Goal: Task Accomplishment & Management: Complete application form

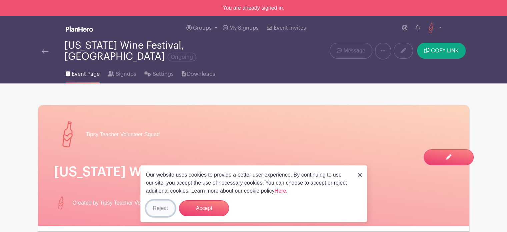
click at [163, 206] on button "Reject" at bounding box center [160, 208] width 29 height 16
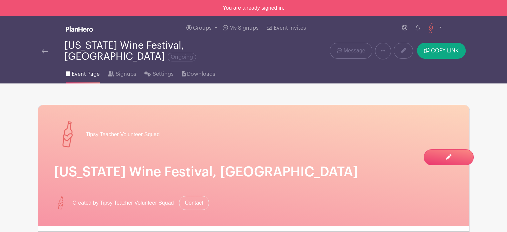
click at [43, 49] on link at bounding box center [45, 51] width 7 height 8
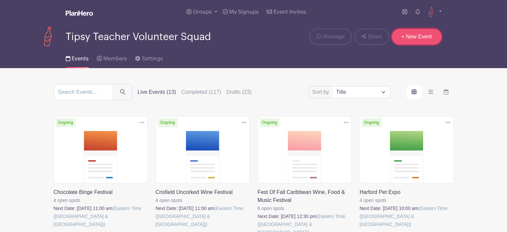
click at [422, 34] on link "+ New Event" at bounding box center [416, 37] width 50 height 16
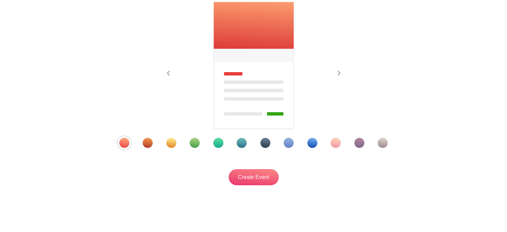
scroll to position [117, 0]
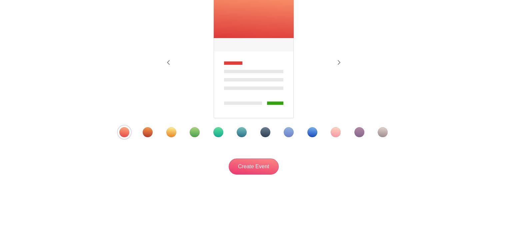
click at [289, 130] on div "Template 8" at bounding box center [289, 132] width 10 height 10
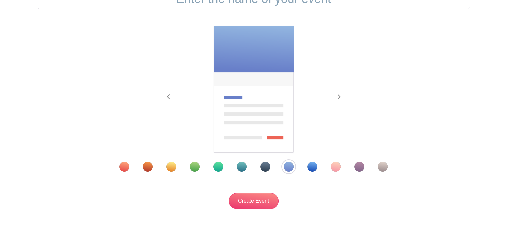
scroll to position [17, 0]
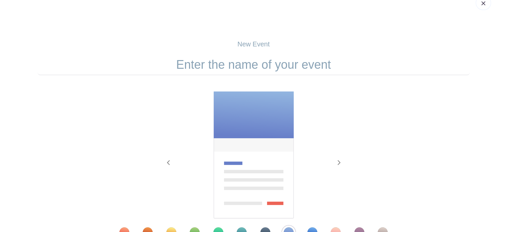
click at [244, 68] on input "text" at bounding box center [254, 64] width 432 height 21
paste input "Quad State Beer Fest: Halloween Hysteria"
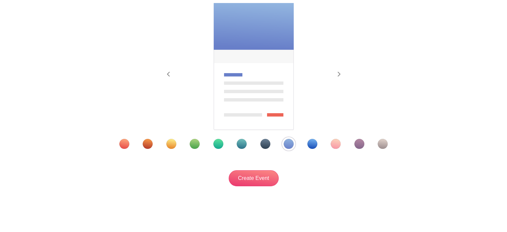
scroll to position [117, 0]
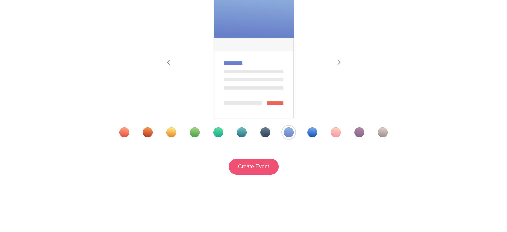
type input "Quad State Beer Fest: Halloween Hysteria"
click at [256, 164] on input "Create Event" at bounding box center [254, 166] width 50 height 16
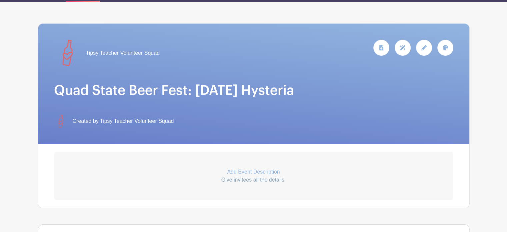
scroll to position [133, 0]
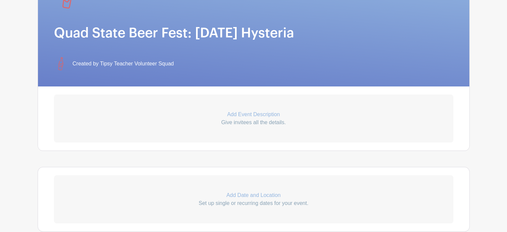
click at [266, 118] on p "Add Event Description" at bounding box center [253, 114] width 399 height 8
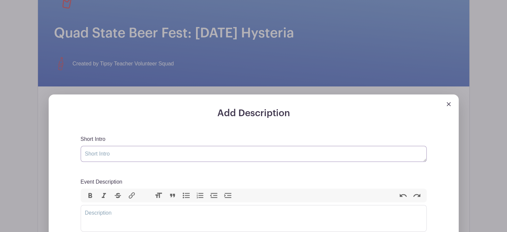
click at [149, 158] on textarea "Short Intro" at bounding box center [254, 154] width 346 height 16
paste textarea "Quad State Beer Fest: Halloween Hysteria 2025 – sip, scream, and celebrate with…"
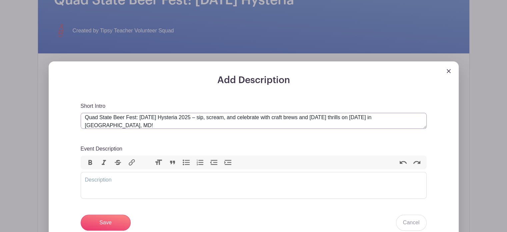
scroll to position [167, 0]
type textarea "Quad State Beer Fest: Halloween Hysteria 2025 – sip, scream, and celebrate with…"
click at [149, 192] on trix-editor "Event Description" at bounding box center [254, 184] width 346 height 27
click at [204, 188] on trix-editor "Event Description" at bounding box center [254, 184] width 346 height 27
paste trix-editor "<div>&nbsp;Get ready for a spooktacular night of brews, boos, and Halloween fun…"
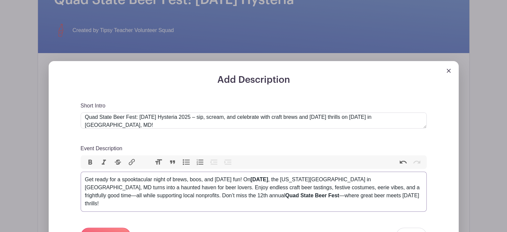
type trix-editor "<div>&nbsp;Get ready for a spooktacular night of brews, boos, and Halloween fun…"
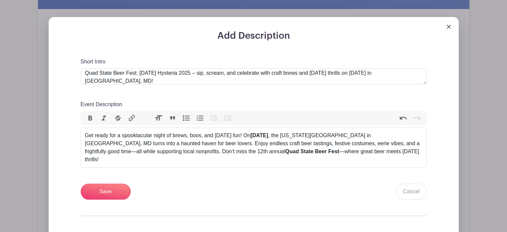
scroll to position [200, 0]
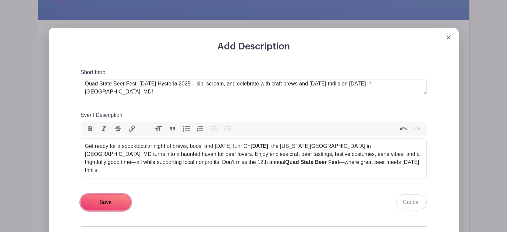
click at [108, 210] on input "Save" at bounding box center [106, 202] width 50 height 16
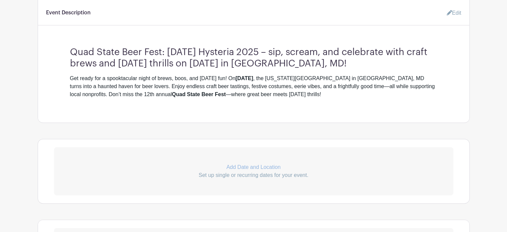
scroll to position [287, 0]
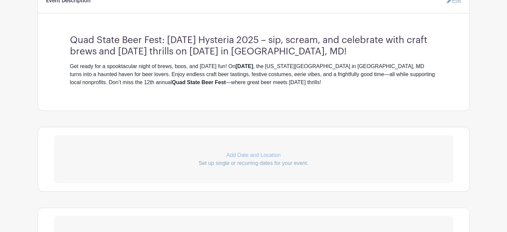
click at [243, 159] on p "Add Date and Location" at bounding box center [253, 155] width 399 height 8
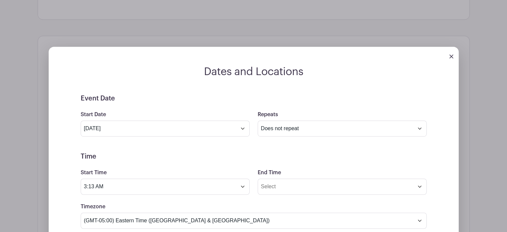
scroll to position [386, 0]
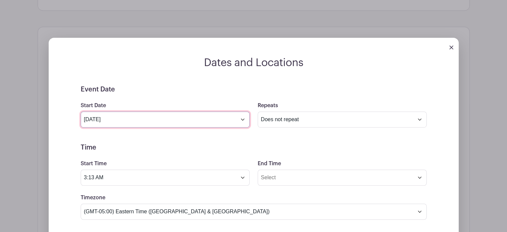
click at [241, 127] on input "Sep 9 2025" at bounding box center [165, 119] width 169 height 16
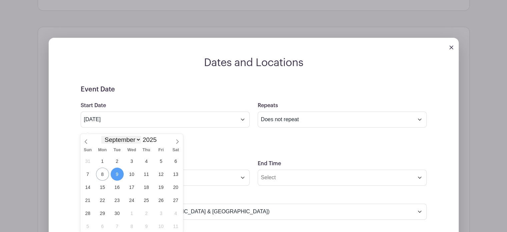
click at [128, 137] on select "January February March April May June July August September October November De…" at bounding box center [120, 140] width 39 height 8
select select "9"
click at [101, 136] on select "January February March April May June July August September October November De…" at bounding box center [120, 140] width 39 height 8
click at [176, 163] on span "4" at bounding box center [175, 160] width 13 height 13
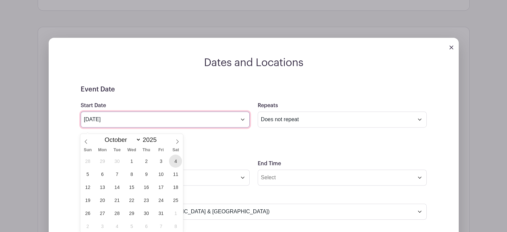
type input "Oct 4 2025"
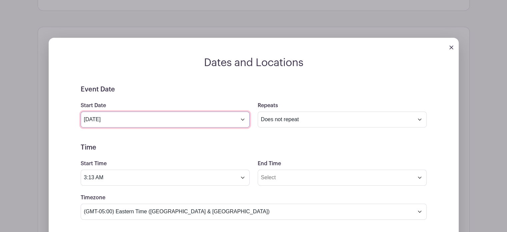
scroll to position [420, 0]
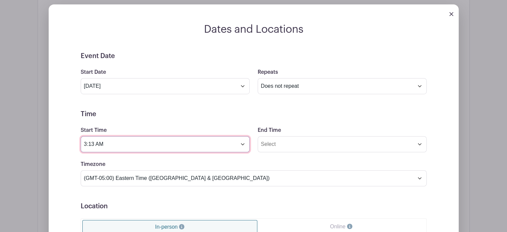
click at [184, 149] on input "3:13 AM" at bounding box center [165, 144] width 169 height 16
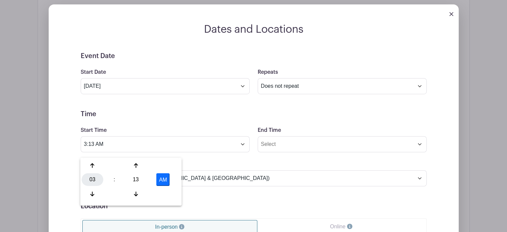
click at [94, 180] on div "03" at bounding box center [93, 179] width 22 height 13
click at [143, 167] on div "02" at bounding box center [142, 165] width 22 height 13
click at [139, 178] on div "13" at bounding box center [136, 179] width 22 height 13
click at [90, 162] on div "00" at bounding box center [93, 165] width 22 height 13
click at [166, 181] on button "AM" at bounding box center [162, 179] width 13 height 13
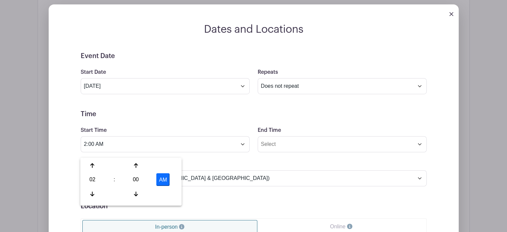
type input "2:00 PM"
click at [245, 165] on div "Timezone (GMT-12:00) International Date Line West (GMT-11:00) American Samoa (G…" at bounding box center [254, 173] width 354 height 26
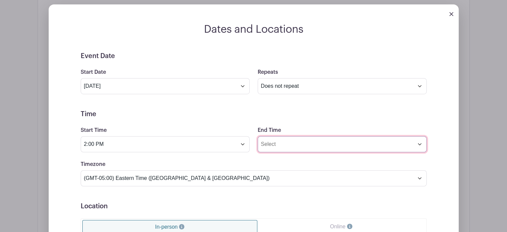
click at [311, 147] on input "End Time" at bounding box center [342, 144] width 169 height 16
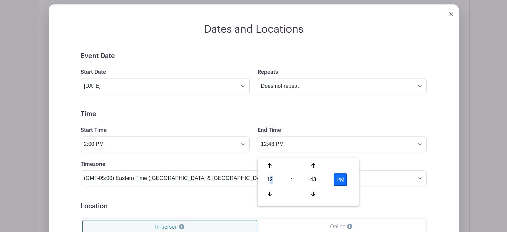
click at [271, 178] on div "12" at bounding box center [270, 179] width 22 height 13
click at [269, 196] on div "08" at bounding box center [270, 193] width 22 height 13
click at [309, 181] on div "43" at bounding box center [313, 179] width 22 height 13
click at [270, 172] on div "00 05 10 15 20 25 30 35 40 45 50 55" at bounding box center [308, 180] width 99 height 42
click at [269, 164] on div "00" at bounding box center [270, 165] width 22 height 13
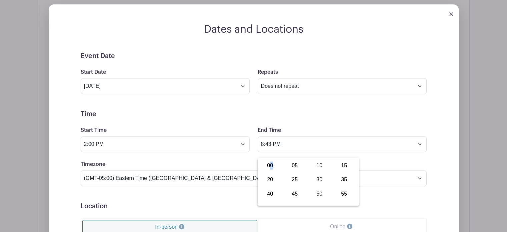
type input "8:00 PM"
click at [333, 136] on div "End Time 8:00 PM" at bounding box center [342, 139] width 177 height 26
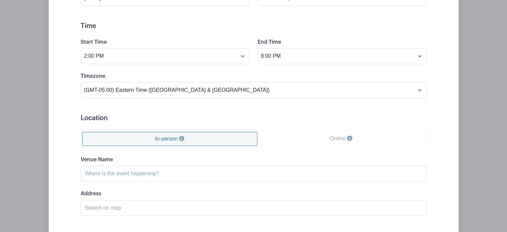
scroll to position [520, 0]
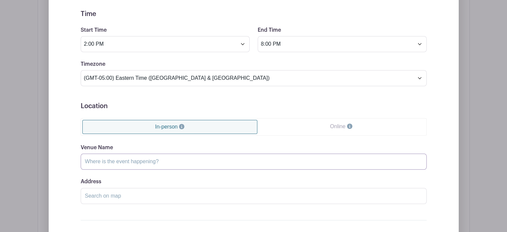
click at [179, 166] on input "Venue Name" at bounding box center [254, 161] width 346 height 16
click at [184, 169] on input "Venue Name" at bounding box center [254, 161] width 346 height 16
paste input "Boonsboro"
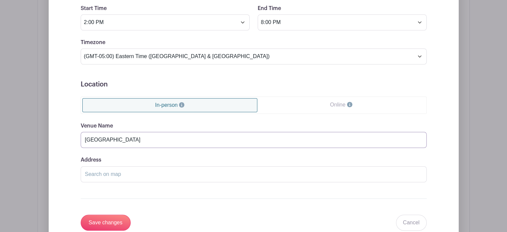
scroll to position [553, 0]
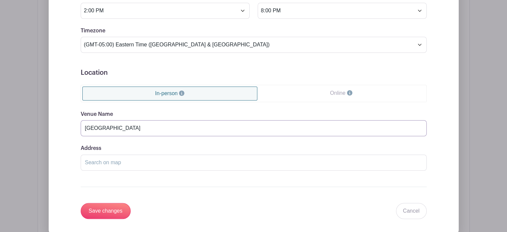
type input "Boonsboro"
click at [173, 170] on input "Address" at bounding box center [254, 162] width 346 height 16
click at [107, 167] on input "Address" at bounding box center [254, 162] width 346 height 16
paste input "Washington County Ag Ed Center Boonsboro, MD"
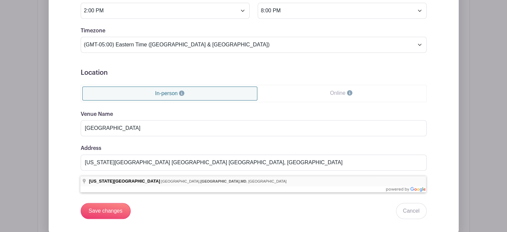
type input "Washington County Agricultural Education Center, Sharpsburg Pike, Boonsboro, MD…"
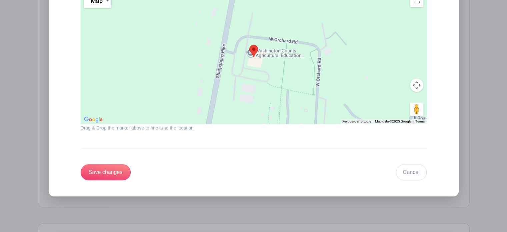
scroll to position [753, 0]
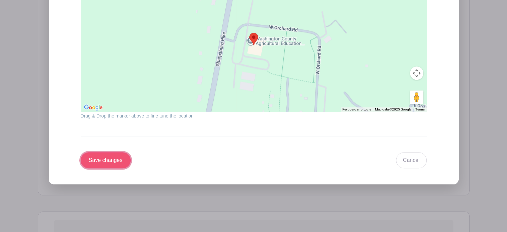
click at [120, 161] on input "Save changes" at bounding box center [106, 160] width 50 height 16
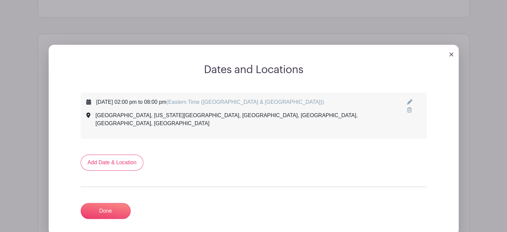
scroll to position [326, 0]
click at [99, 211] on link "Done" at bounding box center [106, 211] width 50 height 16
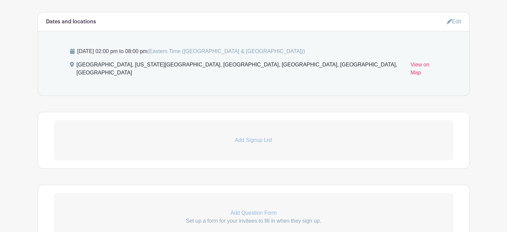
scroll to position [359, 0]
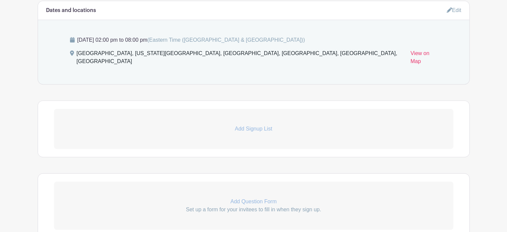
click at [252, 129] on p "Add Signup List" at bounding box center [253, 129] width 399 height 8
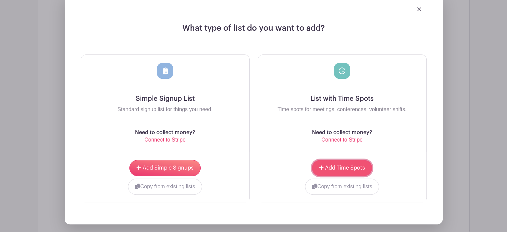
click at [334, 161] on button "Add Time Spots" at bounding box center [342, 168] width 60 height 16
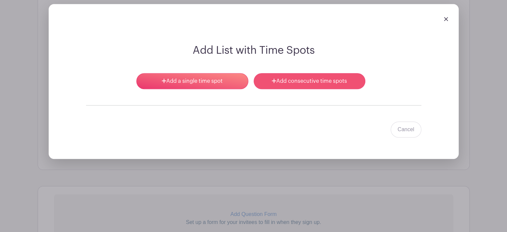
scroll to position [479, 0]
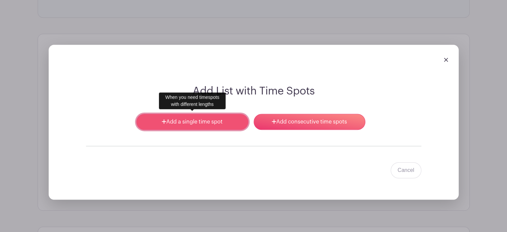
click at [209, 118] on link "Add a single time spot" at bounding box center [192, 122] width 112 height 16
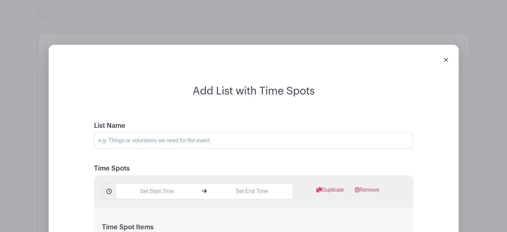
scroll to position [512, 0]
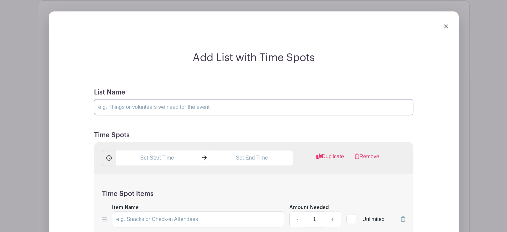
click at [220, 104] on input "List Name" at bounding box center [253, 107] width 319 height 16
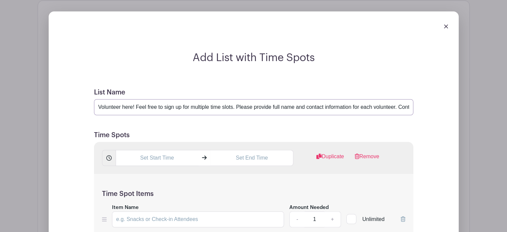
click at [345, 103] on input "Volunteer here! Feel free to sign up for multiple time slots. Please provide fu…" at bounding box center [253, 107] width 319 height 16
click at [368, 103] on input "Volunteer here! Feel free to sign up for multiple time slots. Please provide fu…" at bounding box center [253, 107] width 319 height 16
click at [239, 103] on input "Volunteer here! Feel free to sign up for multiple time slots. Please provide fu…" at bounding box center [253, 107] width 319 height 16
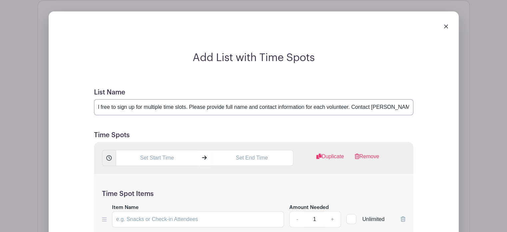
scroll to position [0, 62]
drag, startPoint x: 374, startPoint y: 104, endPoint x: 355, endPoint y: 109, distance: 20.0
click at [355, 109] on input "Volunteer here! Feel free to sign up for multiple time slots. Please provide fu…" at bounding box center [253, 107] width 319 height 16
drag, startPoint x: 374, startPoint y: 104, endPoint x: 422, endPoint y: 106, distance: 47.4
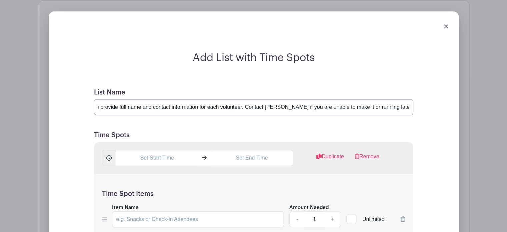
click at [422, 106] on div "Add List with Time Spots List Name Volunteer here! Feel free to sign up for mul…" at bounding box center [253, 215] width 367 height 328
paste input "703-300-3890"
click at [377, 103] on input "Volunteer here! Feel free to sign up for multiple time slots. Please provide fu…" at bounding box center [253, 107] width 319 height 16
click at [407, 103] on input "Volunteer here! Feel free to sign up for multiple time slots. Please provide fu…" at bounding box center [253, 107] width 319 height 16
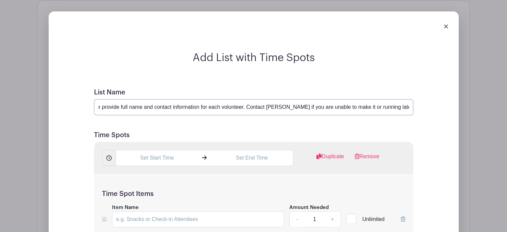
scroll to position [0, 153]
type input "Volunteer here! Feel free to sign up for multiple time slots. Please provide fu…"
click at [168, 153] on input "text" at bounding box center [157, 158] width 83 height 16
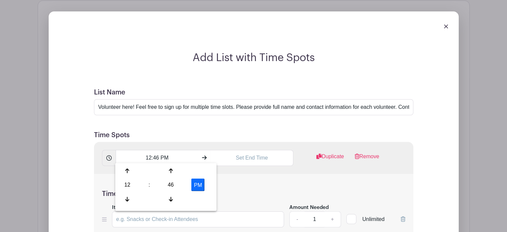
click at [232, 133] on h5 "Time Spots" at bounding box center [253, 135] width 319 height 8
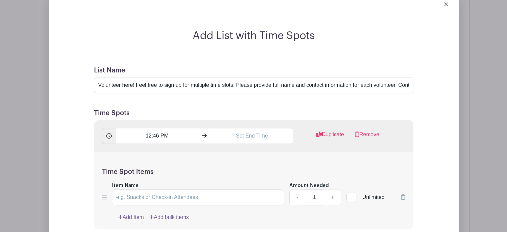
scroll to position [546, 0]
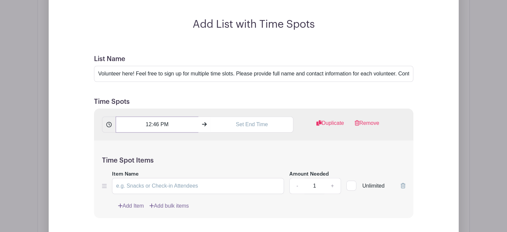
click at [159, 124] on input "12:46 PM" at bounding box center [157, 124] width 83 height 16
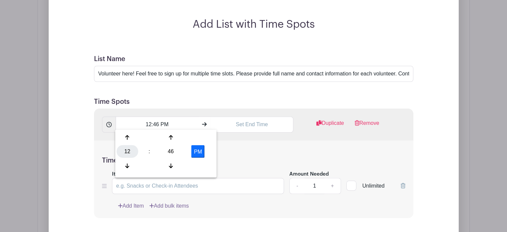
click at [128, 153] on div "12" at bounding box center [128, 151] width 22 height 13
click at [143, 134] on div "01" at bounding box center [152, 137] width 22 height 13
click at [169, 151] on div "46" at bounding box center [171, 151] width 22 height 13
click at [153, 164] on div "45" at bounding box center [152, 165] width 22 height 13
type input "1:45 PM"
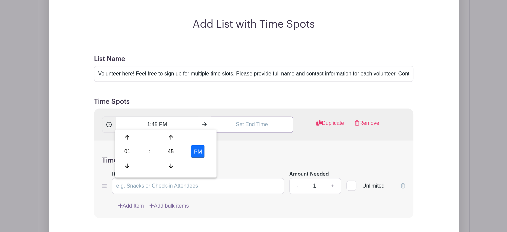
click at [251, 123] on input "text" at bounding box center [252, 124] width 83 height 16
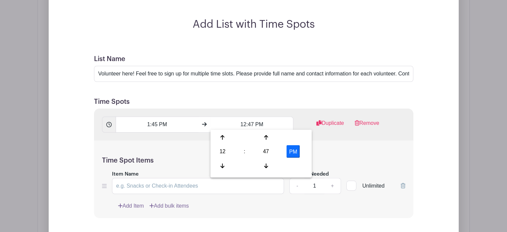
click at [222, 154] on div "12" at bounding box center [223, 151] width 22 height 13
click at [293, 133] on div "03" at bounding box center [297, 137] width 22 height 13
click at [268, 147] on div "47" at bounding box center [266, 151] width 22 height 13
click at [213, 142] on div "00 05 10 15 20 25 30 35 40 45 50 55" at bounding box center [261, 152] width 99 height 42
click at [223, 137] on div "00" at bounding box center [223, 137] width 22 height 13
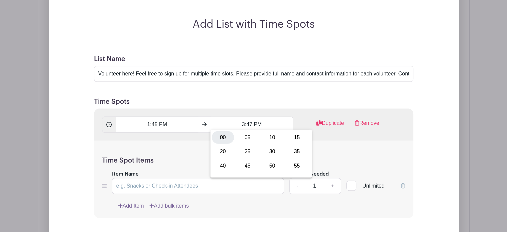
type input "3:00 PM"
click at [190, 158] on h5 "Time Spot Items" at bounding box center [253, 160] width 303 height 8
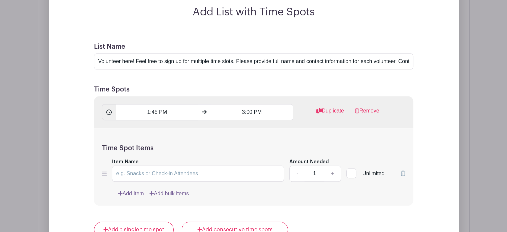
scroll to position [579, 0]
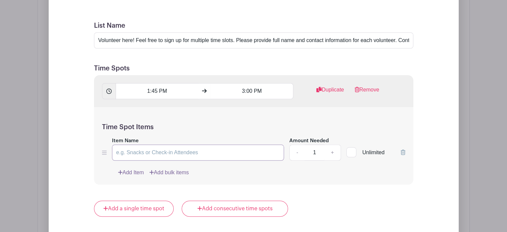
click at [216, 154] on input "Item Name" at bounding box center [198, 152] width 172 height 16
type input "pour wine"
click at [330, 146] on link "+" at bounding box center [332, 152] width 17 height 16
type input "2"
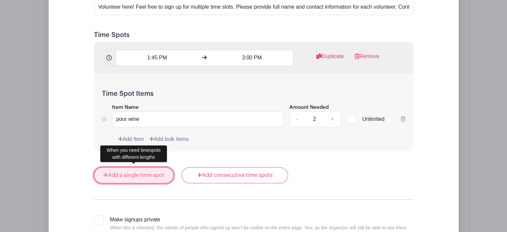
click at [130, 171] on link "Add a single time spot" at bounding box center [134, 175] width 80 height 16
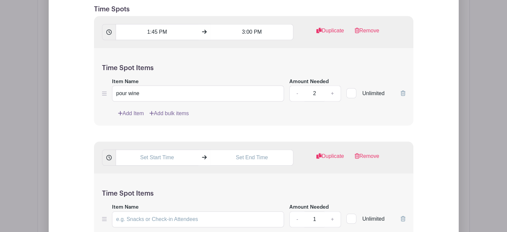
scroll to position [626, 0]
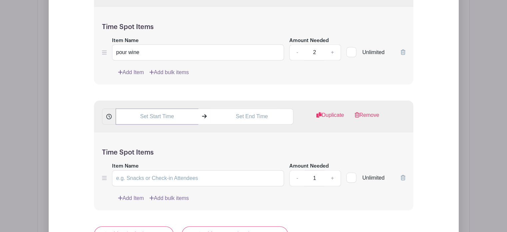
click at [160, 112] on input "text" at bounding box center [157, 116] width 83 height 16
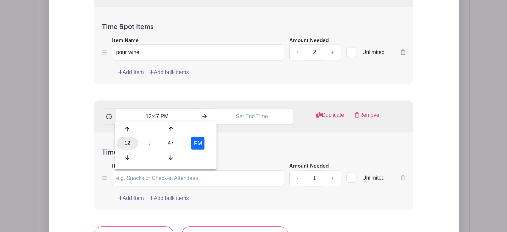
click at [128, 145] on div "12" at bounding box center [128, 143] width 22 height 13
click at [172, 129] on div "02" at bounding box center [177, 129] width 22 height 13
click at [168, 140] on div "47" at bounding box center [171, 143] width 22 height 13
click at [156, 159] on div "45" at bounding box center [152, 157] width 22 height 13
type input "2:45 PM"
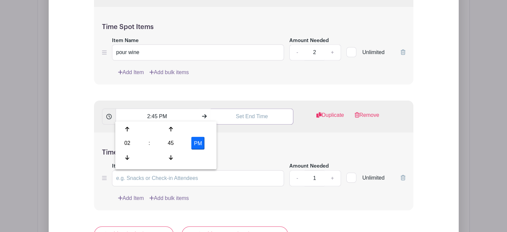
click at [254, 113] on input "text" at bounding box center [252, 116] width 83 height 16
type input "12:47 PM"
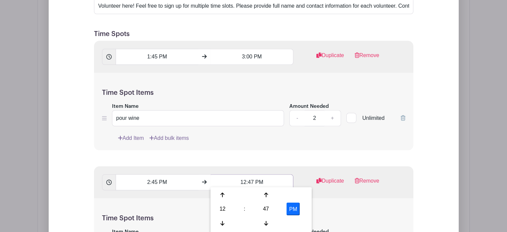
scroll to position [559, 0]
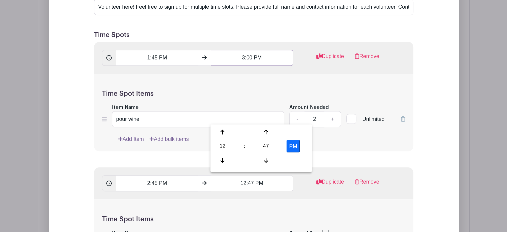
click at [249, 56] on input "3:00 PM" at bounding box center [252, 58] width 83 height 16
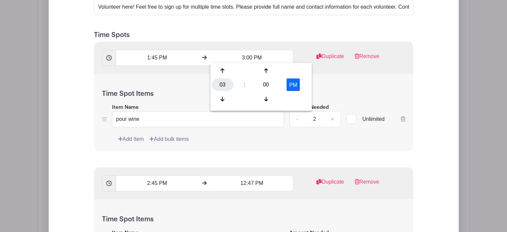
click at [226, 84] on div "03" at bounding box center [223, 84] width 22 height 13
click at [248, 85] on div "05" at bounding box center [247, 84] width 22 height 13
type input "5:00 PM"
click at [194, 95] on div "Time Spot Items Item Name pour wine Amount Needed - 2 + Unlimited Add Item Add …" at bounding box center [253, 113] width 319 height 78
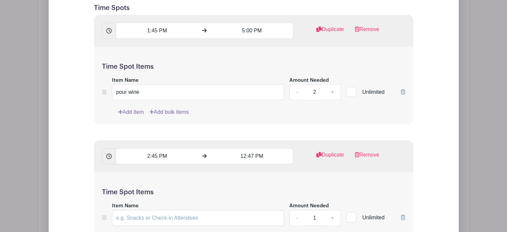
scroll to position [626, 0]
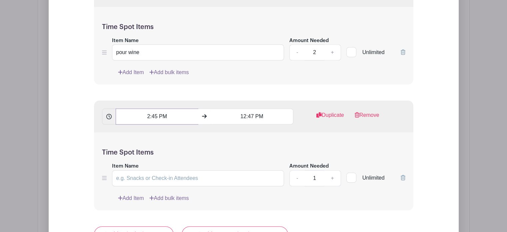
click at [161, 110] on input "2:45 PM" at bounding box center [157, 116] width 83 height 16
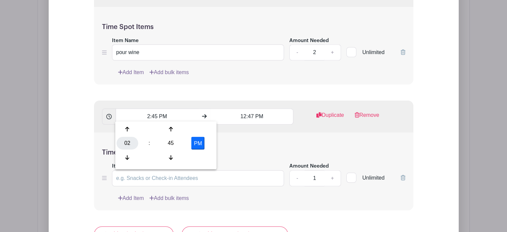
click at [127, 143] on div "02" at bounding box center [128, 143] width 22 height 13
click at [127, 143] on div "04" at bounding box center [128, 143] width 22 height 13
type input "4:45 PM"
click at [252, 114] on input "12:47 PM" at bounding box center [252, 116] width 83 height 16
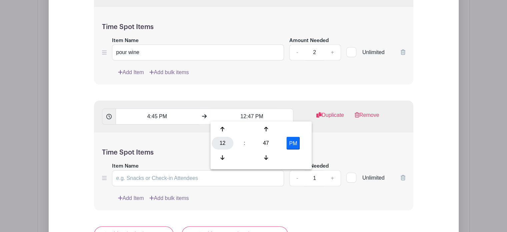
click at [226, 147] on div "12" at bounding box center [223, 143] width 22 height 13
click at [227, 156] on div "08" at bounding box center [223, 157] width 22 height 13
click at [266, 142] on div "47" at bounding box center [266, 143] width 22 height 13
click at [230, 133] on div "00" at bounding box center [223, 129] width 22 height 13
type input "8:00 PM"
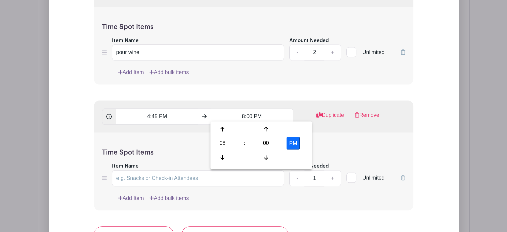
click at [280, 94] on form "List Name Volunteer here! Feel free to sign up for multiple time slots. Please …" at bounding box center [253, 126] width 335 height 425
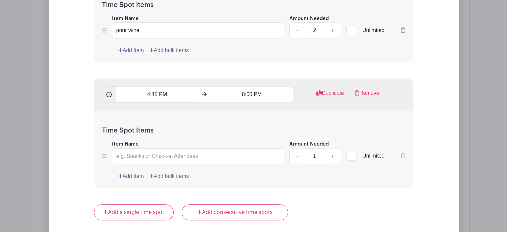
scroll to position [659, 0]
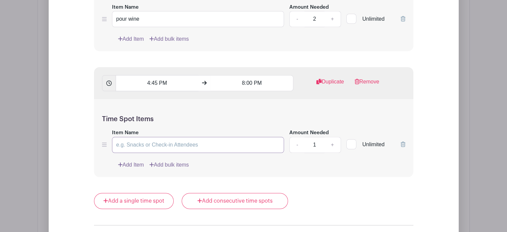
click at [215, 143] on input "Item Name" at bounding box center [198, 145] width 172 height 16
type input "pour wine"
click at [331, 142] on link "+" at bounding box center [332, 145] width 17 height 16
type input "2"
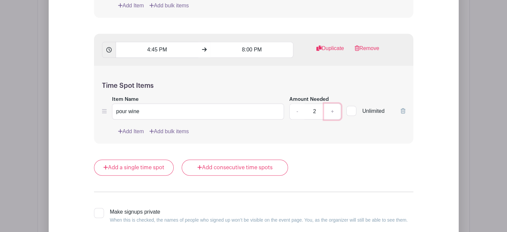
scroll to position [726, 0]
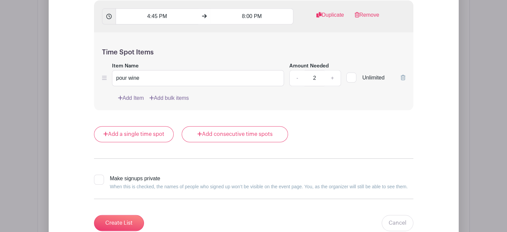
click at [101, 176] on div at bounding box center [99, 179] width 10 height 10
click at [98, 176] on input "Make signups private When this is checked, the names of people who signed up wo…" at bounding box center [96, 176] width 4 height 4
checkbox input "true"
click at [124, 216] on input "Create List" at bounding box center [119, 223] width 50 height 16
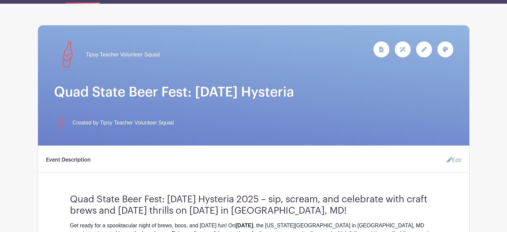
scroll to position [0, 0]
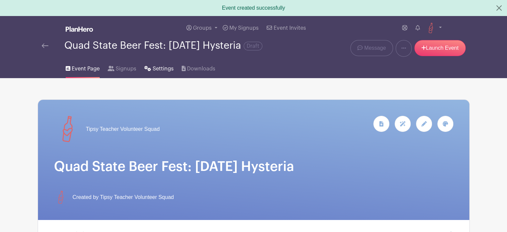
click at [157, 73] on span "Settings" at bounding box center [163, 69] width 21 height 8
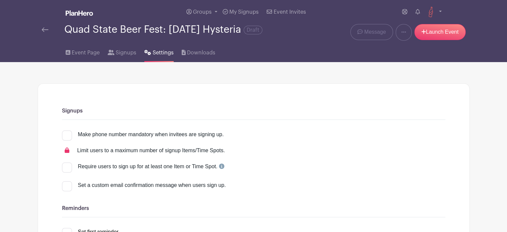
click at [65, 140] on div at bounding box center [67, 135] width 10 height 10
click at [65, 135] on input "Make phone number mandatory when invitees are signing up." at bounding box center [64, 132] width 4 height 4
checkbox input "true"
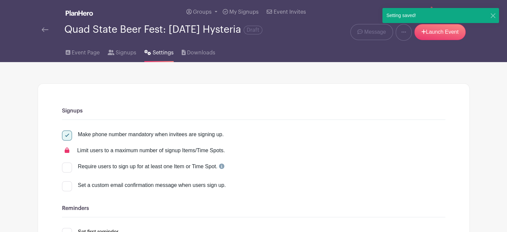
click at [66, 191] on div at bounding box center [67, 186] width 10 height 10
click at [66, 185] on input "Set a custom email confirmation message when users sign up." at bounding box center [64, 183] width 4 height 4
checkbox input "true"
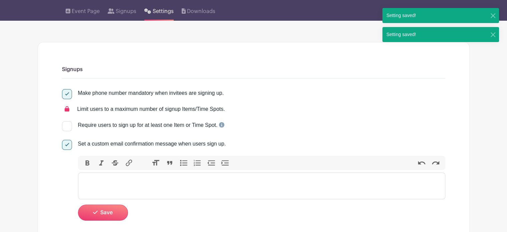
scroll to position [67, 0]
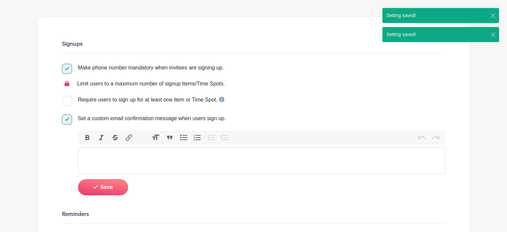
click at [207, 163] on trix-editor at bounding box center [261, 160] width 367 height 27
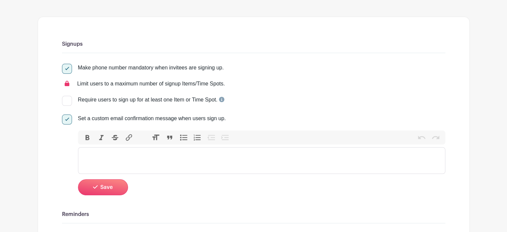
paste trix-editor "<div>Thank you for Volunteering with Tipsy Teacher and supporting our mission o…"
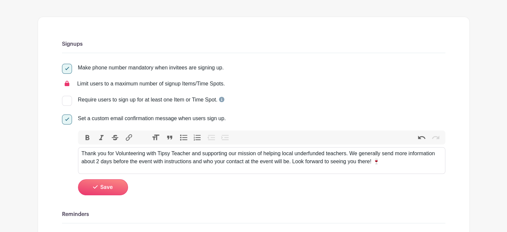
type trix-editor "<div>Thank you for Volunteering with Tipsy Teacher and supporting our mission o…"
click at [99, 195] on button "Save" at bounding box center [103, 187] width 50 height 16
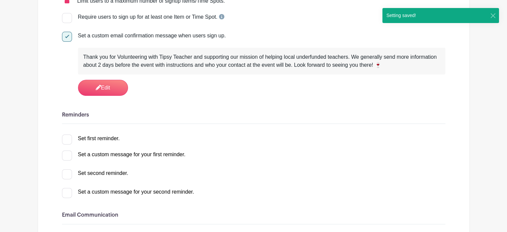
scroll to position [167, 0]
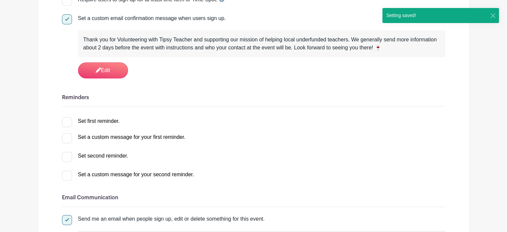
click at [67, 127] on div at bounding box center [67, 122] width 10 height 10
click at [66, 121] on input "Set first reminder." at bounding box center [64, 119] width 4 height 4
checkbox input "true"
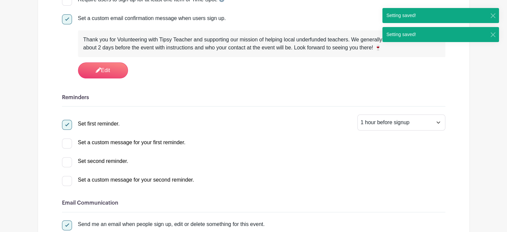
click at [67, 147] on div at bounding box center [67, 143] width 10 height 10
click at [66, 143] on input "Set a custom message for your first reminder." at bounding box center [64, 140] width 4 height 4
checkbox input "true"
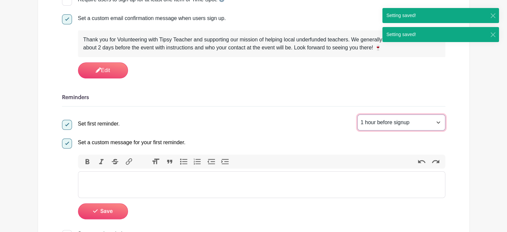
click at [436, 128] on select "1 hour before signup 2 hours before signup 3 hours before signup 4 hours before…" at bounding box center [401, 122] width 88 height 16
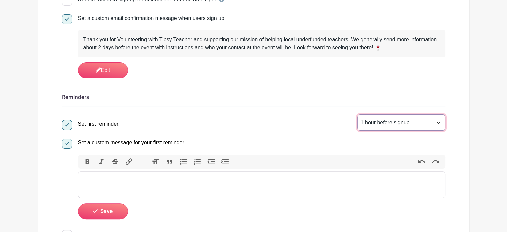
select select "48"
click at [357, 120] on select "1 hour before signup 2 hours before signup 3 hours before signup 4 hours before…" at bounding box center [401, 122] width 88 height 16
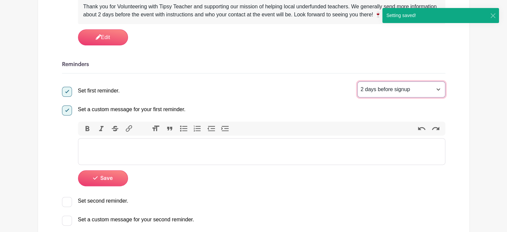
scroll to position [200, 0]
click at [111, 161] on trix-editor at bounding box center [261, 151] width 367 height 27
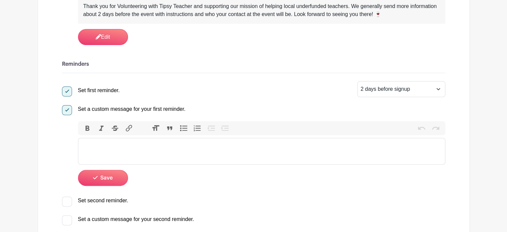
paste trix-editor "<div>Hey there! Quick reminder: the event is only 2 days away now! 🍷 We're so e…"
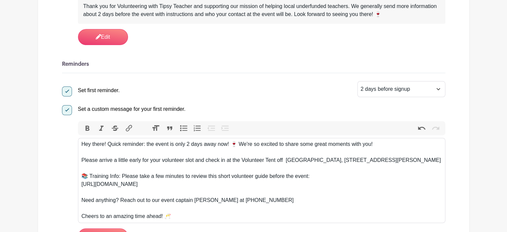
drag, startPoint x: 284, startPoint y: 165, endPoint x: 306, endPoint y: 174, distance: 23.6
click at [306, 164] on div "Please arrive a little early for your volunteer slot and check in at the Volunt…" at bounding box center [261, 160] width 360 height 8
paste trix-editor "<div>Hey there! Quick reminder: the event is only 2 days away now! 🍷 We're so e…"
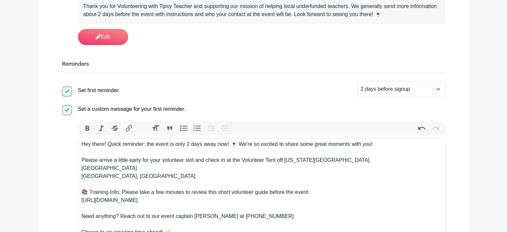
click at [80, 181] on trix-editor "Hey there! Quick reminder: the event is only 2 days away now! 🍷 We're so excite…" at bounding box center [261, 188] width 367 height 101
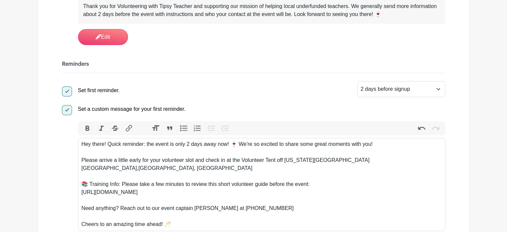
scroll to position [233, 0]
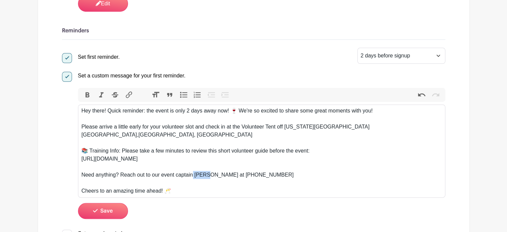
drag, startPoint x: 192, startPoint y: 180, endPoint x: 208, endPoint y: 182, distance: 15.8
click at [208, 179] on div "Need anything? Reach out to our event captain Sarah at 443-867-9174" at bounding box center [261, 175] width 360 height 8
click at [224, 179] on div "Need anything? Reach out to our event captain Lee at 443-867-9174" at bounding box center [261, 175] width 360 height 8
drag, startPoint x: 244, startPoint y: 181, endPoint x: 211, endPoint y: 183, distance: 33.0
click at [211, 179] on div "Need anything? Reach out to our event captain Lee at 443-867-9174" at bounding box center [261, 175] width 360 height 8
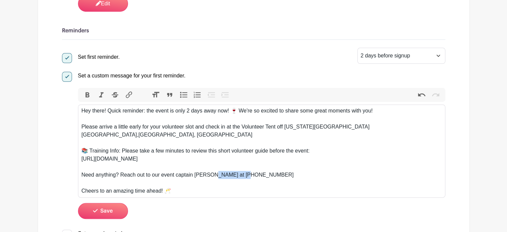
paste trix-editor "<div>Hey there! Quick reminder: the event is only 2 days away now! 🍷 We're so e…"
type trix-editor "<div>Hey there! Quick reminder: the event is only 2 days away now! 🍷 We're so e…"
drag, startPoint x: 211, startPoint y: 183, endPoint x: 247, endPoint y: 180, distance: 36.1
click at [232, 179] on div "Need anything? Reach out to our event captain Lee at 703-300-3890" at bounding box center [261, 175] width 360 height 8
click at [240, 187] on div at bounding box center [261, 183] width 360 height 8
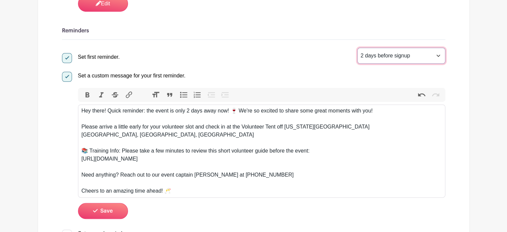
click at [437, 61] on select "1 hour before signup 2 hours before signup 3 hours before signup 4 hours before…" at bounding box center [401, 56] width 88 height 16
click at [436, 60] on select "1 hour before signup 2 hours before signup 3 hours before signup 4 hours before…" at bounding box center [401, 56] width 88 height 16
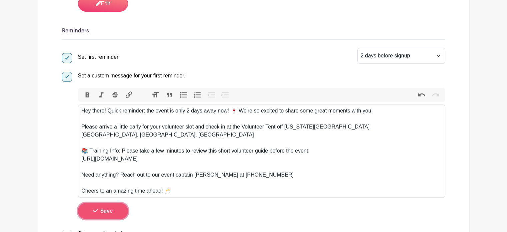
click at [90, 219] on button "Save" at bounding box center [103, 211] width 50 height 16
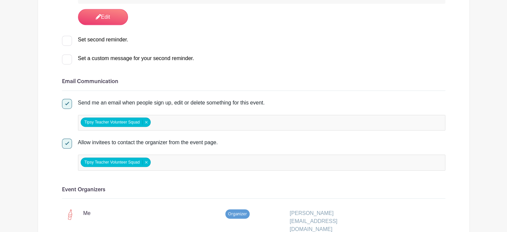
scroll to position [400, 0]
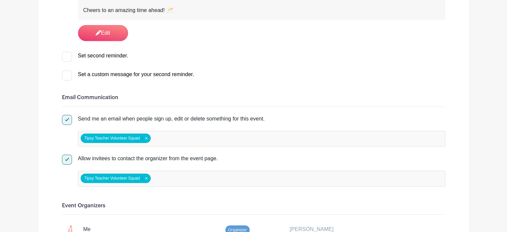
click at [70, 59] on div at bounding box center [67, 57] width 10 height 10
click at [66, 56] on input "Set second reminder." at bounding box center [64, 54] width 4 height 4
checkbox input "true"
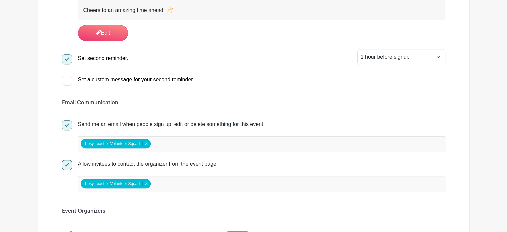
click at [68, 81] on div at bounding box center [67, 81] width 10 height 10
click at [66, 80] on input "Set a custom message for your second reminder." at bounding box center [64, 78] width 4 height 4
checkbox input "true"
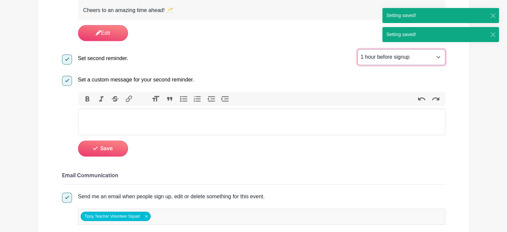
click at [402, 62] on select "1 hour before signup 2 hours before signup 3 hours before signup 4 hours before…" at bounding box center [401, 57] width 88 height 16
select select "3"
click at [357, 54] on select "1 hour before signup 2 hours before signup 3 hours before signup 4 hours before…" at bounding box center [401, 57] width 88 height 16
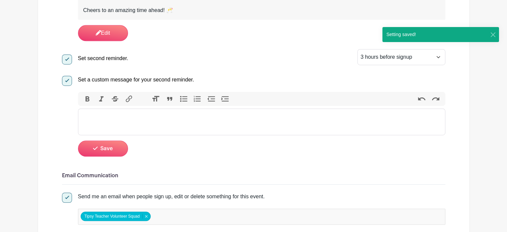
click at [139, 130] on trix-editor at bounding box center [261, 121] width 367 height 27
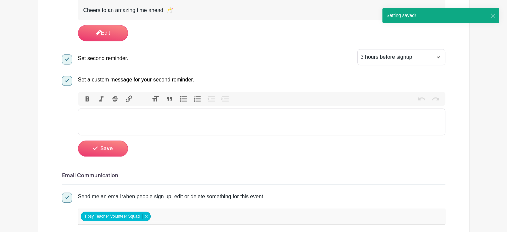
paste trix-editor "<div>Hey! Can you believe it? We're just 3 hours away from kicking off the even…"
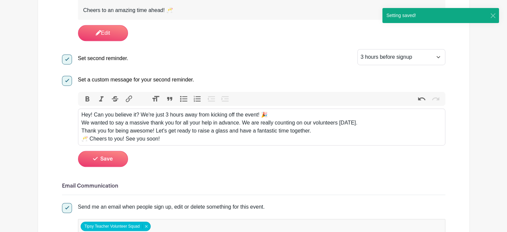
type trix-editor "<div>Hey! Can you believe it? We're just 3 hours away from kicking off the even…"
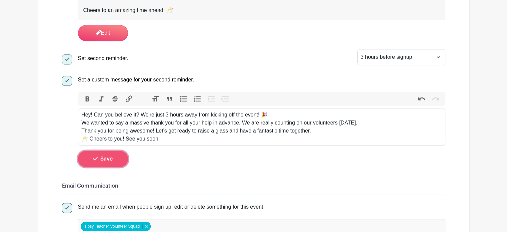
click at [96, 160] on icon "submit" at bounding box center [95, 158] width 5 height 3
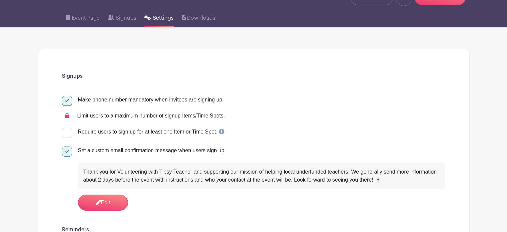
scroll to position [0, 0]
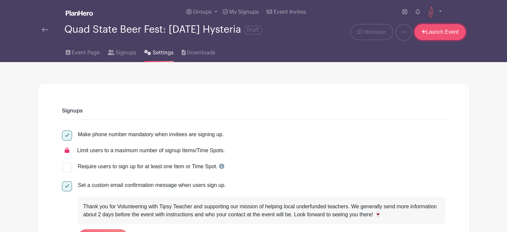
click at [421, 33] on icon at bounding box center [423, 31] width 5 height 5
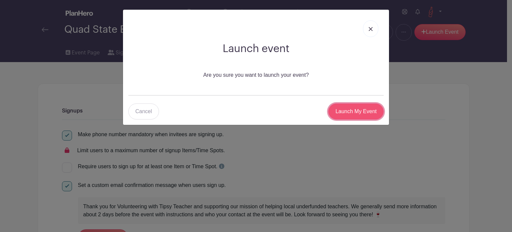
click at [368, 109] on input "Launch My Event" at bounding box center [355, 111] width 55 height 16
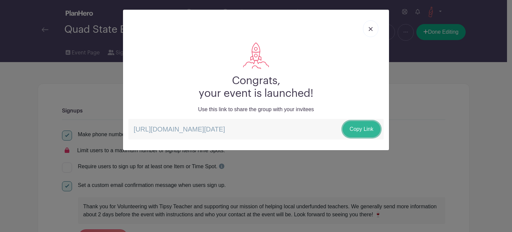
click at [362, 130] on link "Copy Link" at bounding box center [362, 129] width 38 height 16
click at [368, 31] on link at bounding box center [370, 28] width 15 height 17
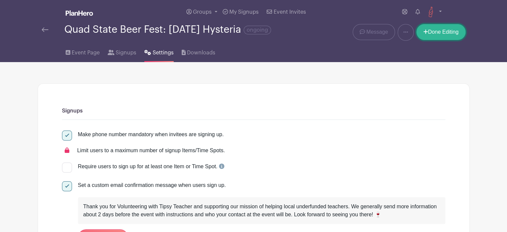
click at [423, 34] on icon at bounding box center [425, 31] width 5 height 5
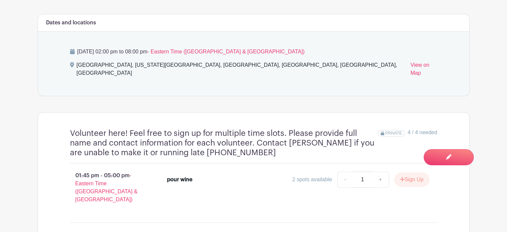
scroll to position [267, 0]
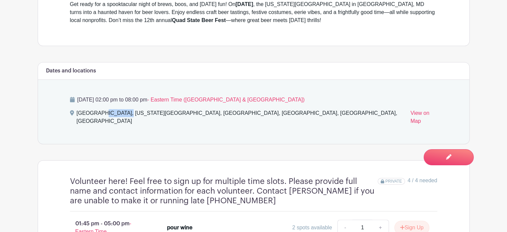
drag, startPoint x: 102, startPoint y: 118, endPoint x: 74, endPoint y: 121, distance: 28.2
click at [74, 121] on div "Boonsboro, Washington County Agricultural Education Center, Sharpsburg Pike, Bo…" at bounding box center [253, 118] width 367 height 19
copy div "Boonsboro"
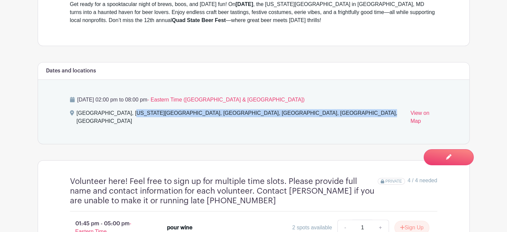
drag, startPoint x: 104, startPoint y: 117, endPoint x: 317, endPoint y: 123, distance: 213.0
click at [317, 123] on div "Boonsboro, Washington County Agricultural Education Center, Sharpsburg Pike, Bo…" at bounding box center [241, 118] width 329 height 19
copy div "Washington County Agricultural Education Center, Sharpsburg Pike, Boonsboro, MD…"
click at [205, 131] on div "Saturday, October 04, 2025 at 02:00 pm to 08:00 pm - Eastern Time (US & Canada)…" at bounding box center [253, 112] width 399 height 64
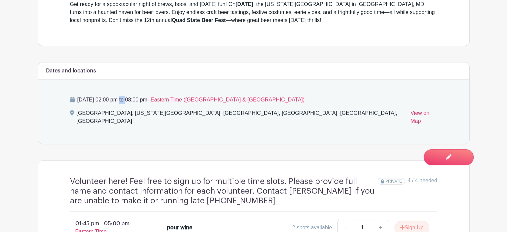
drag, startPoint x: 102, startPoint y: 104, endPoint x: 142, endPoint y: 105, distance: 40.7
click at [142, 104] on p "Saturday, October 04, 2025 at 02:00 pm to 08:00 pm - Eastern Time (US & Canada)" at bounding box center [253, 100] width 367 height 8
copy p "October 04, 2025"
drag, startPoint x: 149, startPoint y: 104, endPoint x: 202, endPoint y: 108, distance: 53.1
click at [202, 104] on p "Saturday, October 04, 2025 at 02:00 pm to 08:00 pm - Eastern Time (US & Canada)" at bounding box center [253, 100] width 367 height 8
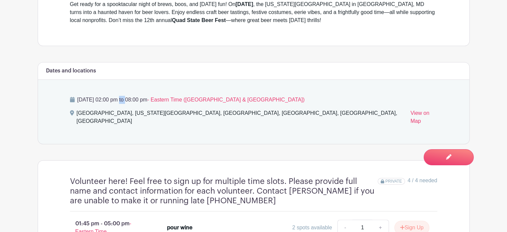
copy p "02:00 pm to 08:00 pm"
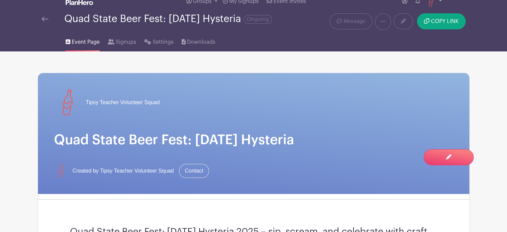
scroll to position [0, 0]
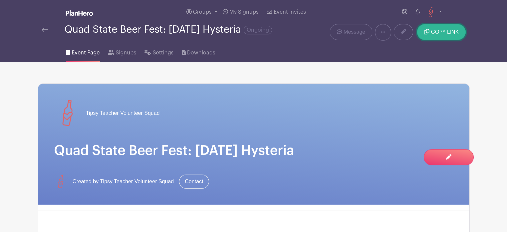
click at [436, 35] on span "COPY LINK" at bounding box center [445, 31] width 28 height 5
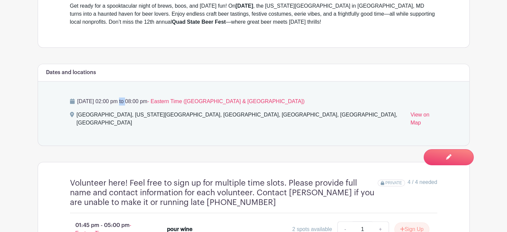
scroll to position [267, 0]
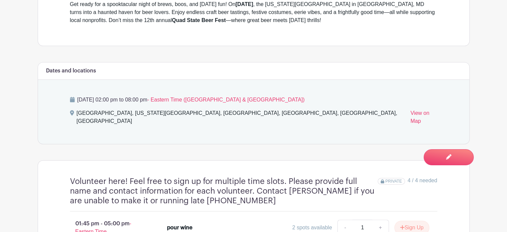
click at [269, 139] on div "Saturday, October 04, 2025 at 02:00 pm to 08:00 pm - Eastern Time (US & Canada)…" at bounding box center [253, 112] width 399 height 64
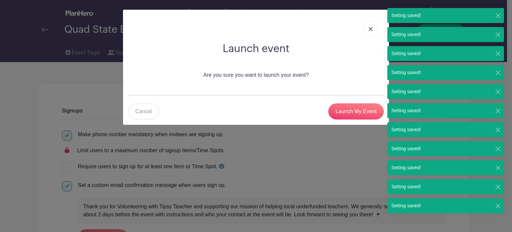
click at [370, 30] on img at bounding box center [371, 29] width 4 height 4
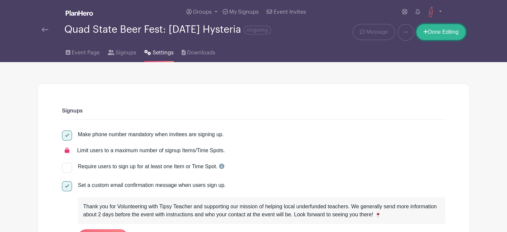
click at [443, 29] on link "Done Editing" at bounding box center [440, 32] width 49 height 16
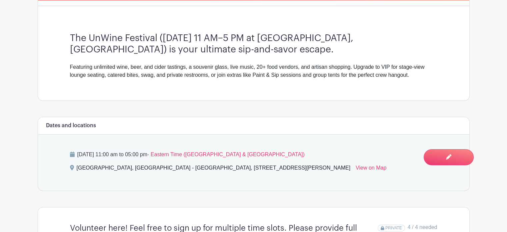
scroll to position [276, 0]
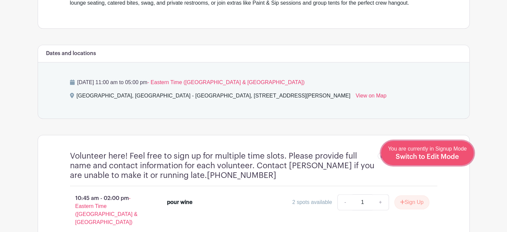
click at [444, 156] on span "Switch to Edit Mode" at bounding box center [426, 156] width 63 height 7
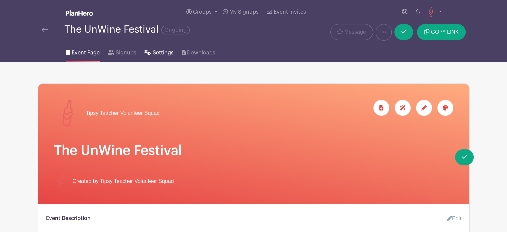
click at [155, 56] on span "Settings" at bounding box center [163, 53] width 21 height 8
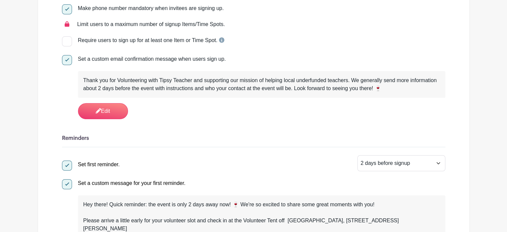
scroll to position [133, 0]
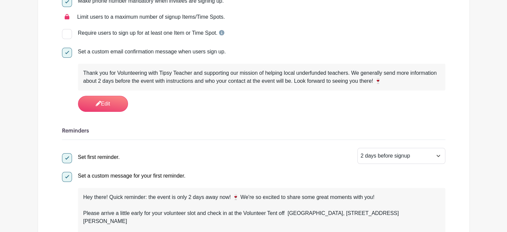
click at [386, 81] on div "Thank you for Volunteering with Tipsy Teacher and supporting our mission of hel…" at bounding box center [261, 77] width 357 height 16
click at [385, 81] on div "Thank you for Volunteering with Tipsy Teacher and supporting our mission of hel…" at bounding box center [261, 77] width 357 height 16
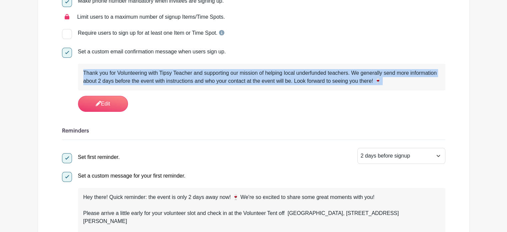
click at [385, 81] on div "Thank you for Volunteering with Tipsy Teacher and supporting our mission of hel…" at bounding box center [261, 77] width 357 height 16
copy div "Thank you for Volunteering with Tipsy Teacher and supporting our mission of hel…"
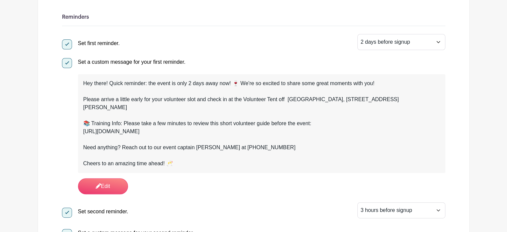
scroll to position [300, 0]
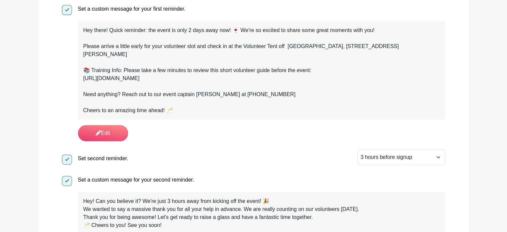
click at [185, 110] on div "Cheers to an amazing time ahead! 🥂" at bounding box center [261, 110] width 357 height 8
click at [164, 111] on div "Cheers to an amazing time ahead! 🥂" at bounding box center [261, 110] width 357 height 8
click at [115, 128] on link "Edit" at bounding box center [103, 133] width 50 height 16
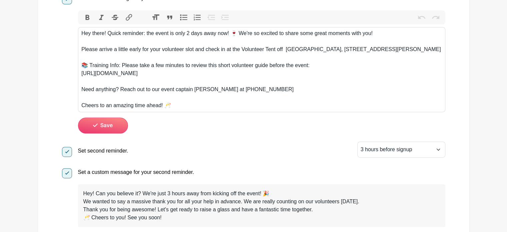
click at [175, 109] on div "Cheers to an amazing time ahead! 🥂" at bounding box center [261, 105] width 360 height 8
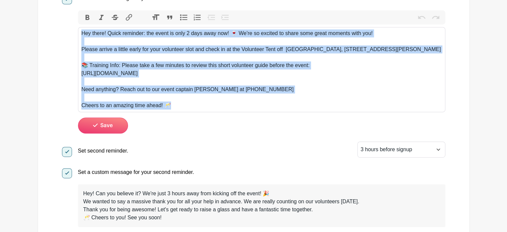
drag, startPoint x: 172, startPoint y: 114, endPoint x: 80, endPoint y: 32, distance: 123.4
click at [80, 32] on trix-editor "Hey there! Quick reminder: the event is only 2 days away now! 🍷 We're so excite…" at bounding box center [261, 69] width 367 height 85
type trix-editor "<div>Hey there! Quick reminder: the event is only 2 days away now! 🍷 We're so e…"
copy trix-editor "Hey there! Quick reminder: the event is only 2 days away now! 🍷 We're so excite…"
click at [93, 133] on button "Save" at bounding box center [103, 125] width 50 height 16
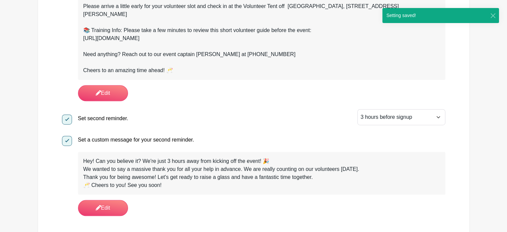
scroll to position [400, 0]
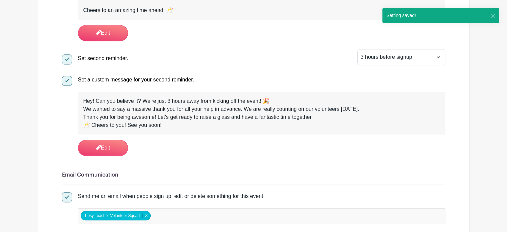
click at [170, 128] on div "🥂 Cheers to you! See you soon!" at bounding box center [261, 125] width 357 height 8
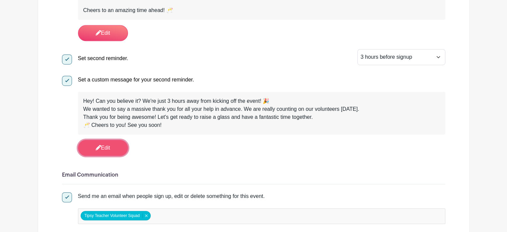
click at [105, 146] on link "Edit" at bounding box center [103, 148] width 50 height 16
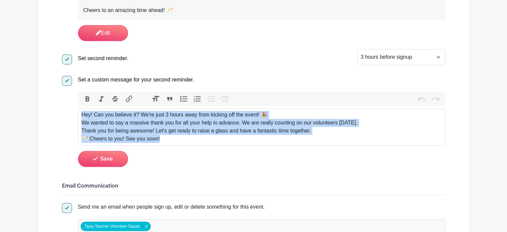
drag, startPoint x: 164, startPoint y: 137, endPoint x: 80, endPoint y: 111, distance: 87.8
click at [80, 111] on trix-editor "Hey! Can you believe it? We're just 3 hours away from kicking off the event! 🎉 …" at bounding box center [261, 126] width 367 height 37
type trix-editor "<div>Hey! Can you believe it? We're just 3 hours away from kicking off the even…"
copy trix-editor "Hey! Can you believe it? We're just 3 hours away from kicking off the event! 🎉 …"
click at [115, 165] on button "Save" at bounding box center [103, 159] width 50 height 16
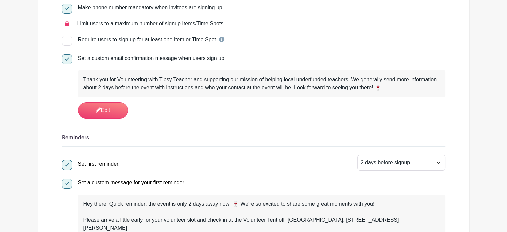
scroll to position [0, 0]
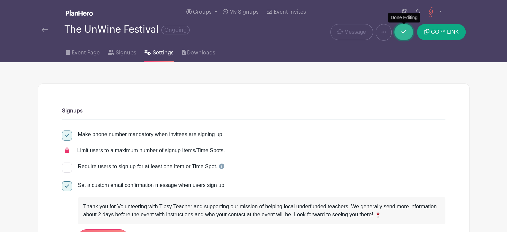
click at [400, 35] on link at bounding box center [403, 32] width 19 height 16
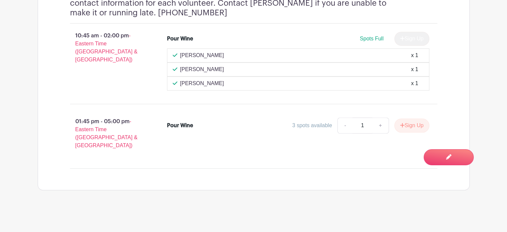
scroll to position [438, 0]
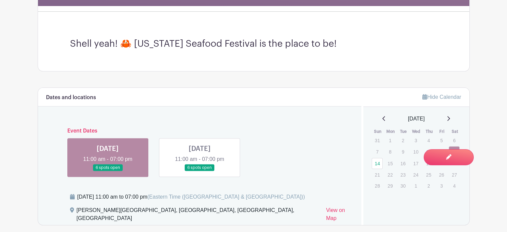
scroll to position [233, 0]
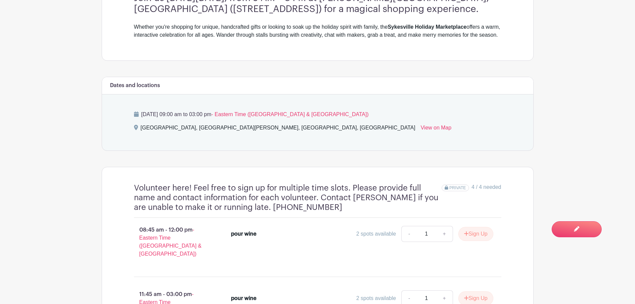
scroll to position [267, 0]
